Goal: Complete application form

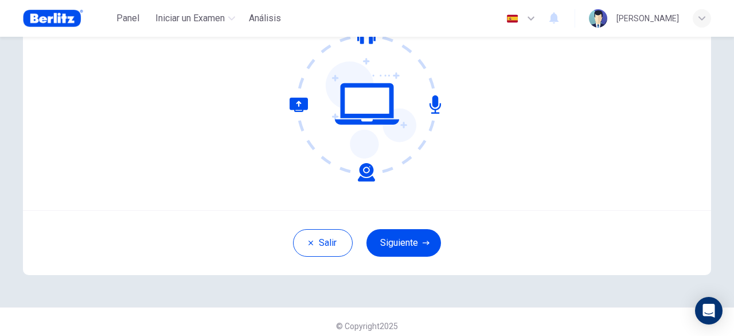
scroll to position [142, 0]
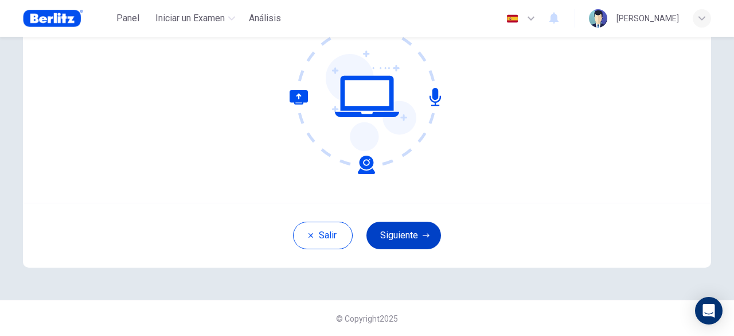
click at [428, 238] on button "Siguiente" at bounding box center [404, 235] width 75 height 28
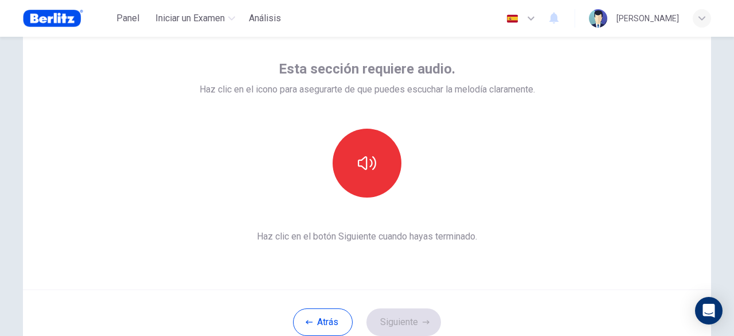
scroll to position [27, 0]
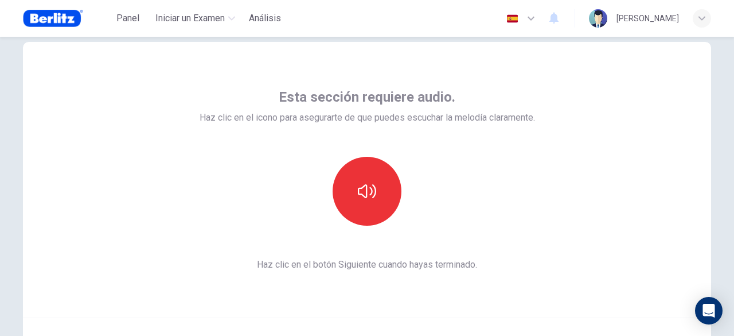
click at [524, 17] on icon "button" at bounding box center [531, 18] width 14 height 14
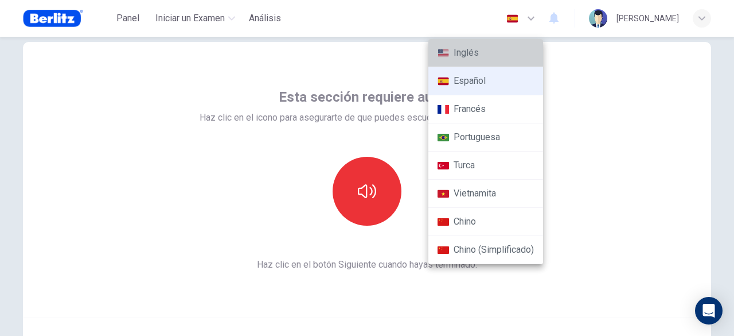
click at [486, 55] on li "Inglés" at bounding box center [485, 53] width 115 height 28
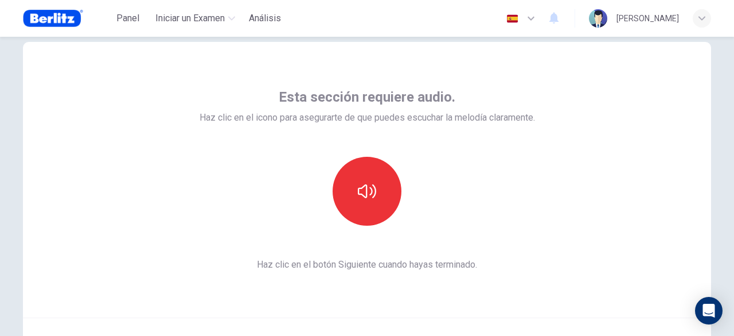
type input "**"
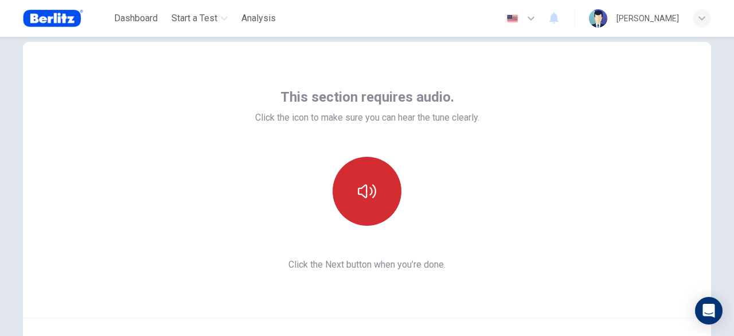
click at [374, 194] on button "button" at bounding box center [367, 191] width 69 height 69
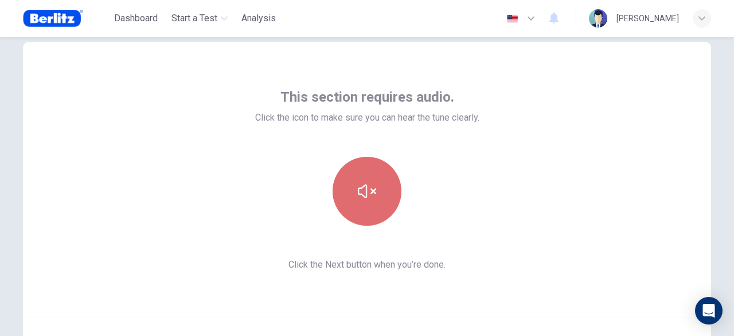
click at [373, 197] on icon "button" at bounding box center [367, 191] width 18 height 18
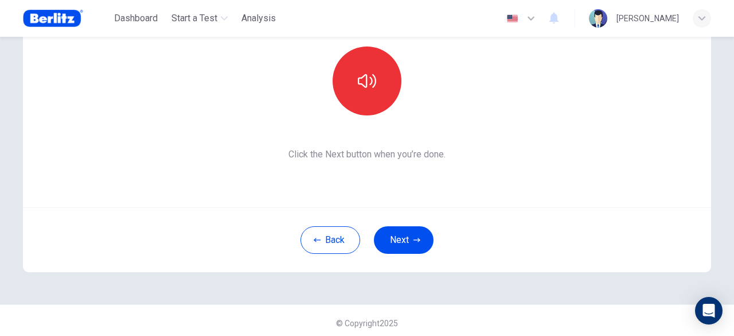
scroll to position [142, 0]
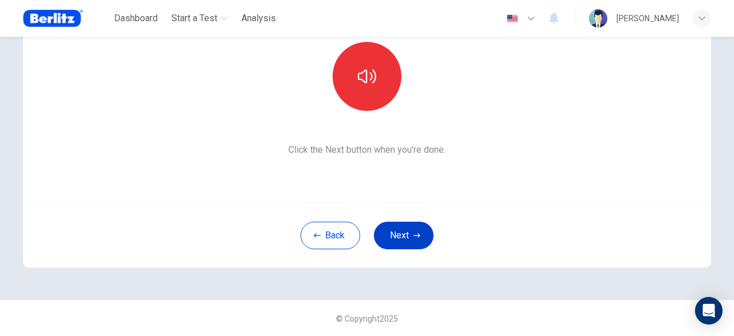
click at [406, 235] on button "Next" at bounding box center [404, 235] width 60 height 28
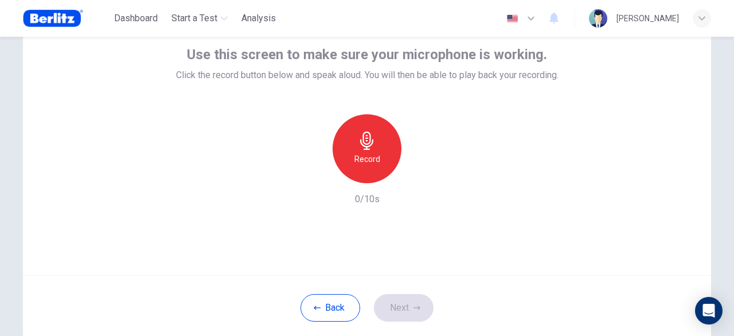
scroll to position [27, 0]
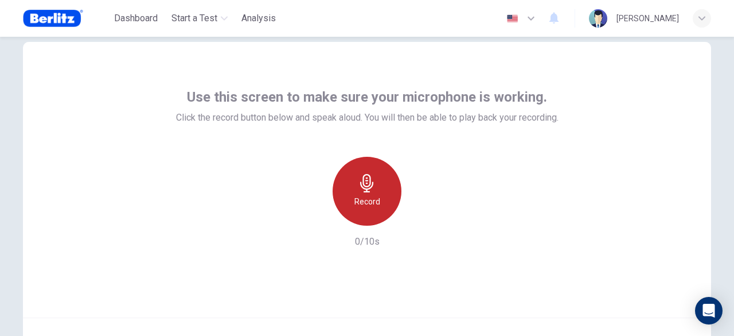
click at [366, 192] on icon "button" at bounding box center [366, 183] width 13 height 18
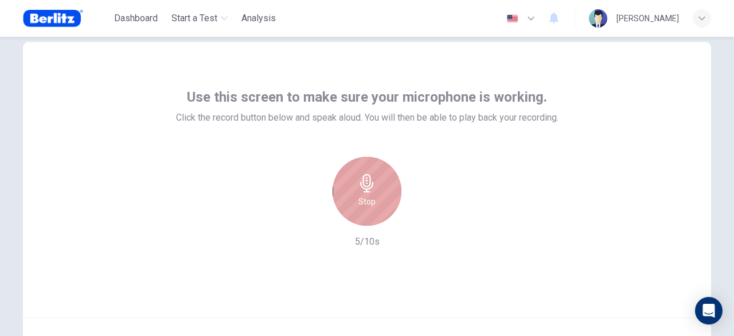
click at [354, 190] on div "Stop" at bounding box center [367, 191] width 69 height 69
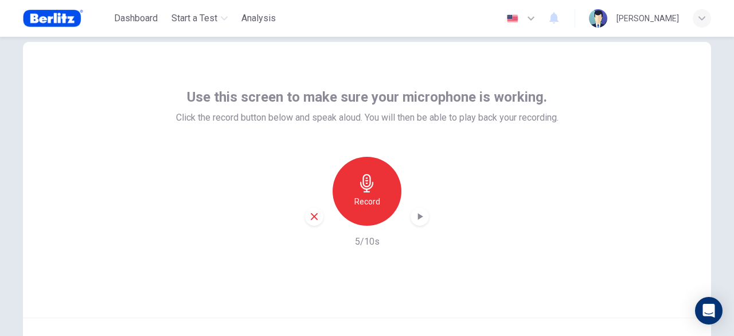
click at [424, 217] on div "button" at bounding box center [420, 216] width 18 height 18
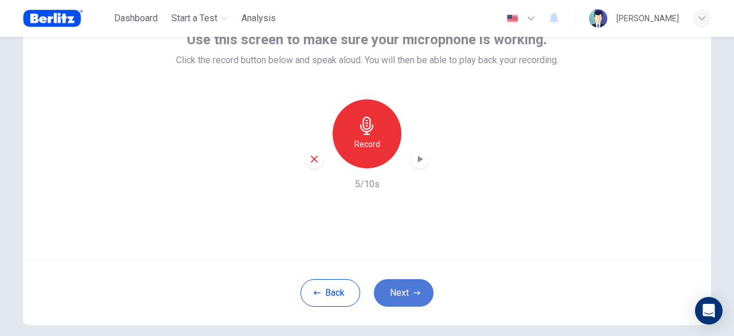
click at [395, 294] on button "Next" at bounding box center [404, 293] width 60 height 28
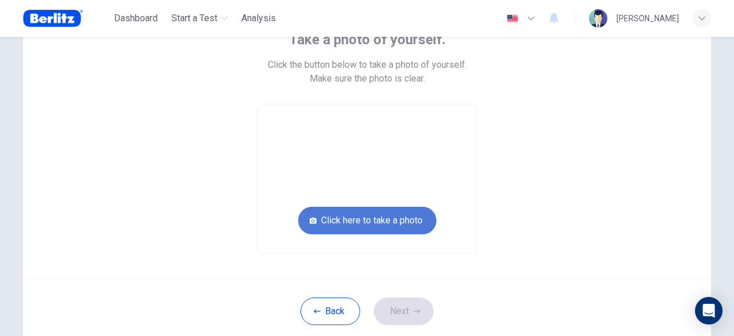
click at [366, 219] on button "Click here to take a photo" at bounding box center [367, 220] width 138 height 28
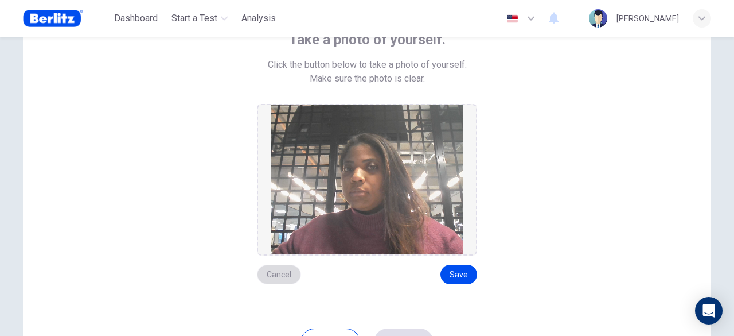
click at [271, 270] on button "Cancel" at bounding box center [279, 274] width 44 height 20
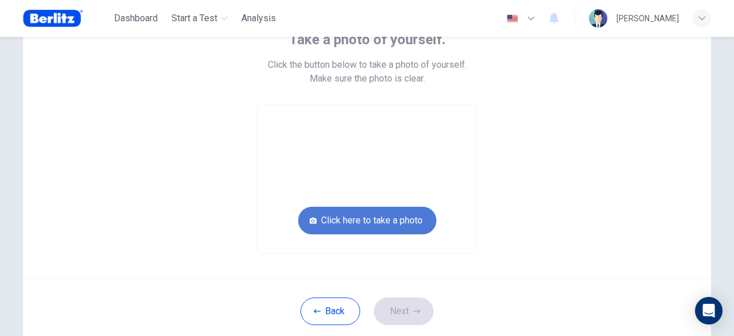
click at [385, 215] on button "Click here to take a photo" at bounding box center [367, 220] width 138 height 28
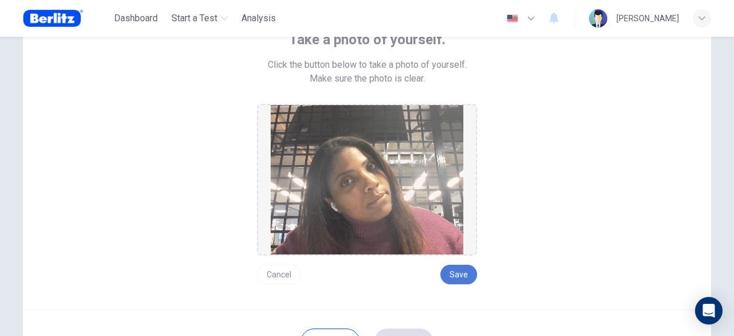
click at [460, 275] on button "Save" at bounding box center [458, 274] width 37 height 20
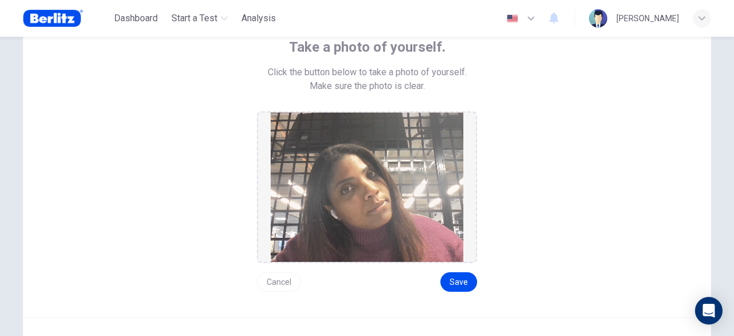
scroll to position [133, 0]
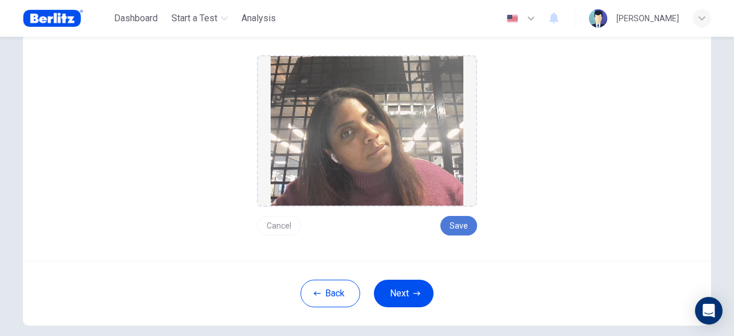
click at [459, 229] on button "Save" at bounding box center [458, 226] width 37 height 20
click at [403, 293] on button "Next" at bounding box center [404, 293] width 60 height 28
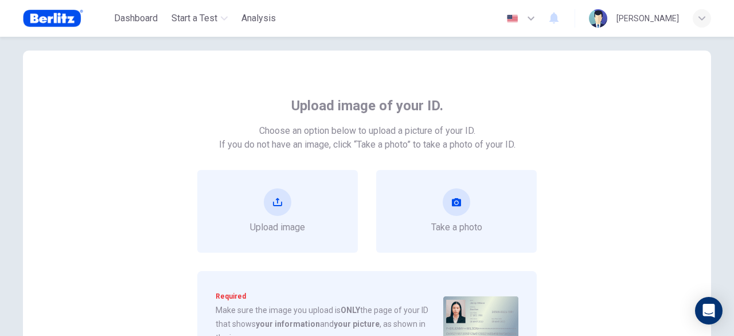
scroll to position [76, 0]
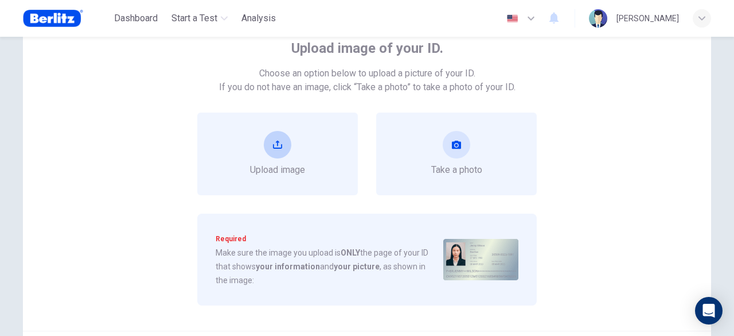
click at [271, 158] on div "Upload image" at bounding box center [277, 154] width 55 height 46
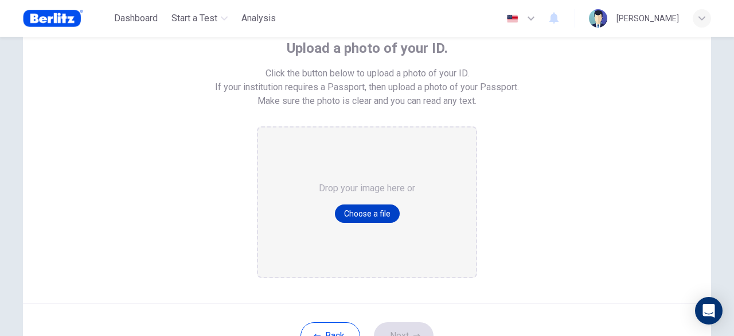
click at [362, 216] on button "Choose a file" at bounding box center [367, 213] width 65 height 18
click at [360, 210] on button "Choose a file" at bounding box center [367, 213] width 65 height 18
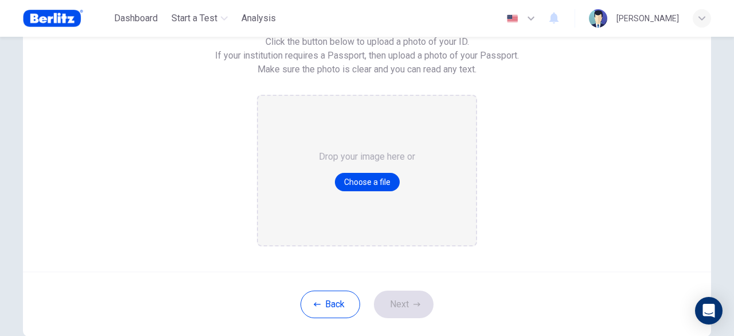
scroll to position [133, 0]
